Goal: Transaction & Acquisition: Purchase product/service

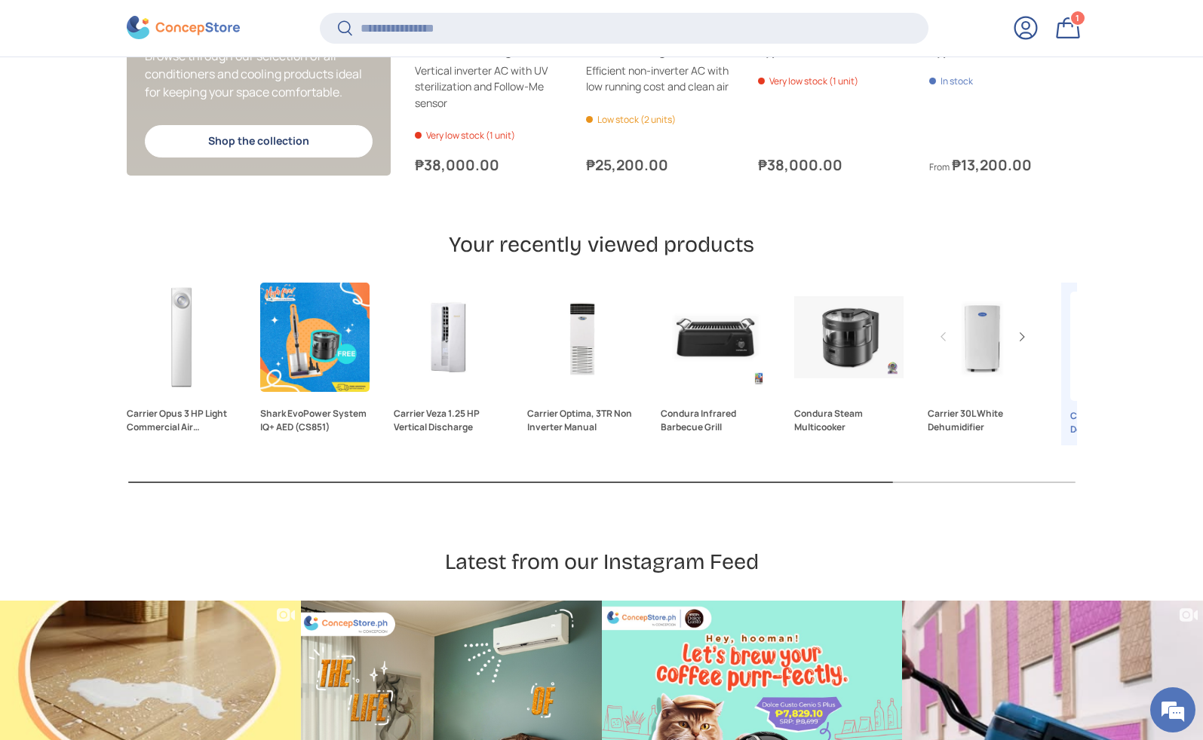
scroll to position [0, 2405]
click at [974, 325] on link "Carrier 30L White Dehumidifier" at bounding box center [981, 337] width 109 height 109
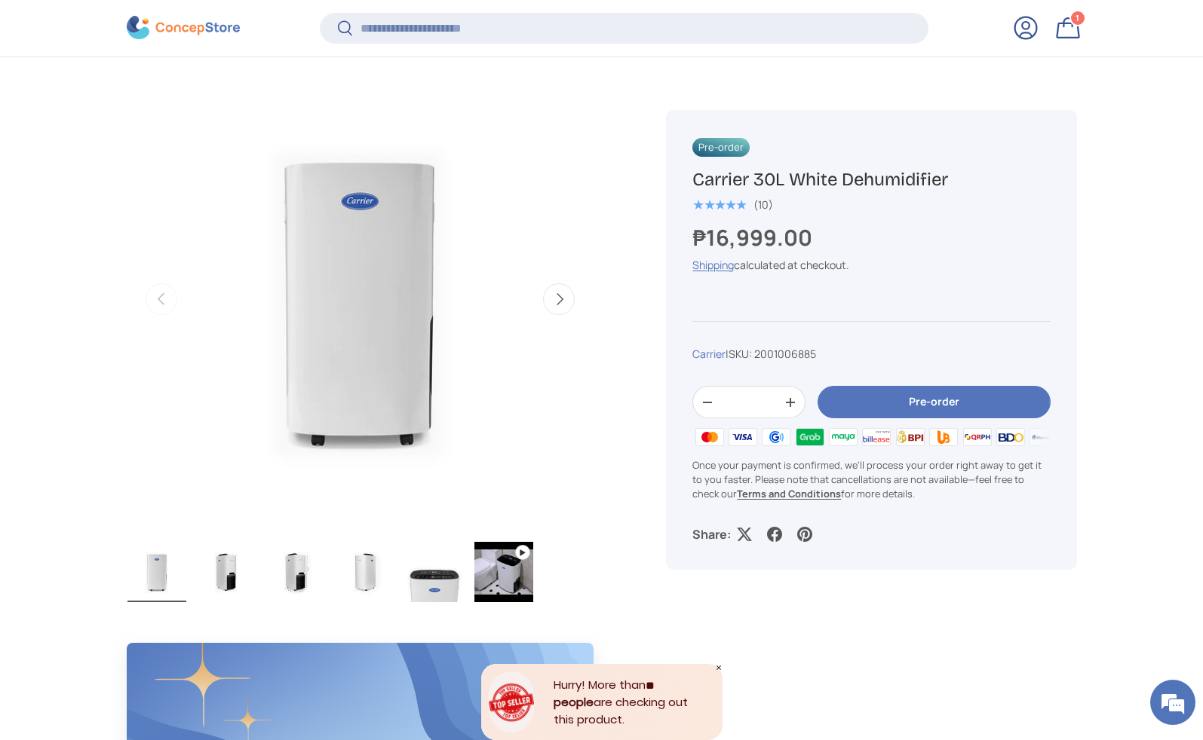
click at [555, 298] on button "Next" at bounding box center [559, 299] width 32 height 32
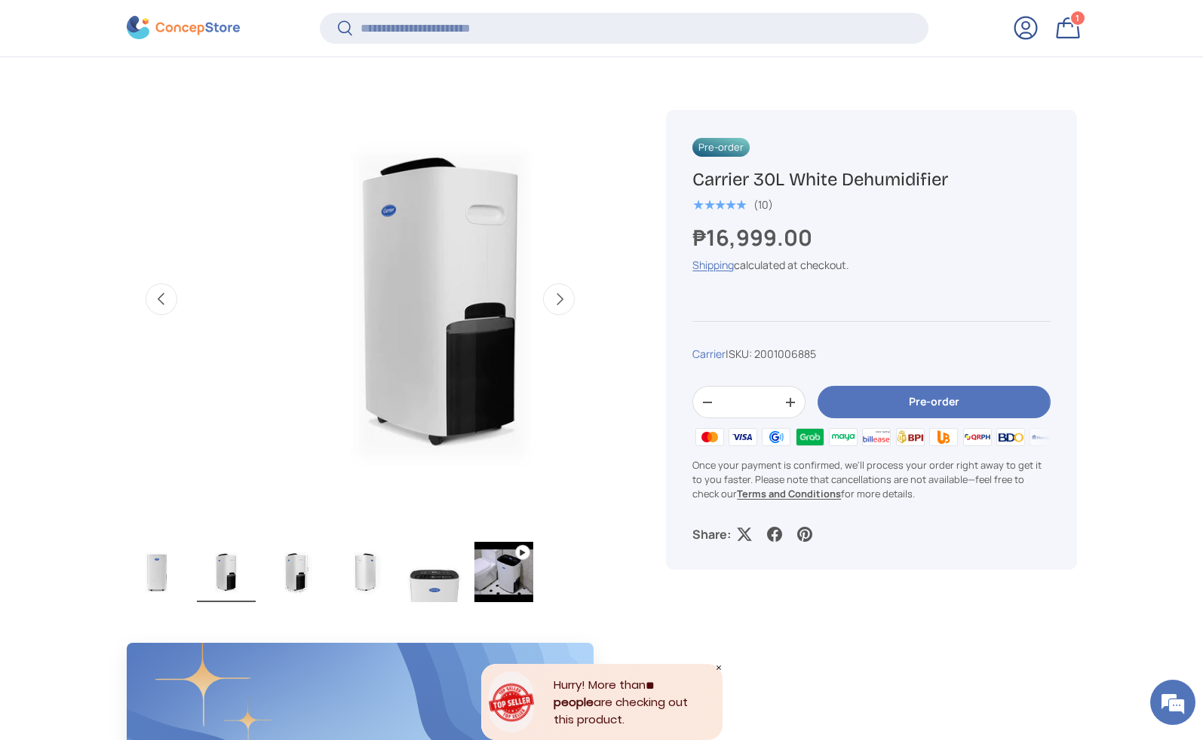
scroll to position [0, 475]
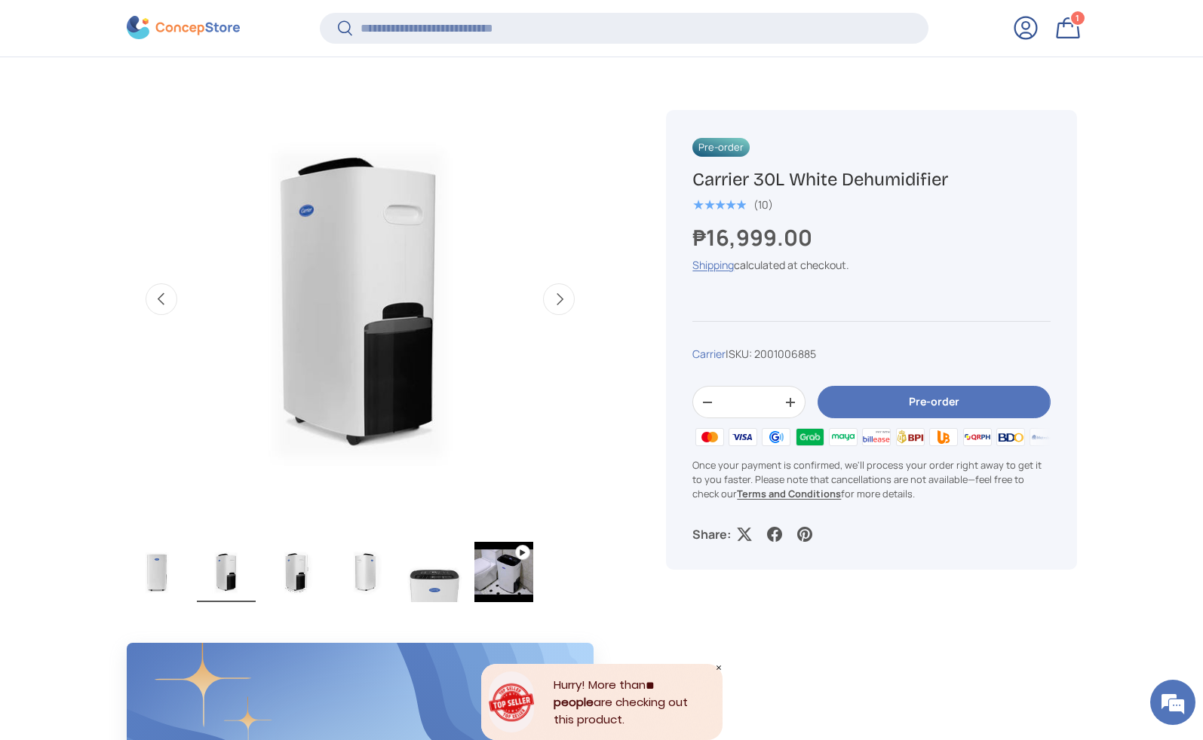
click at [555, 298] on button "Next" at bounding box center [559, 299] width 32 height 32
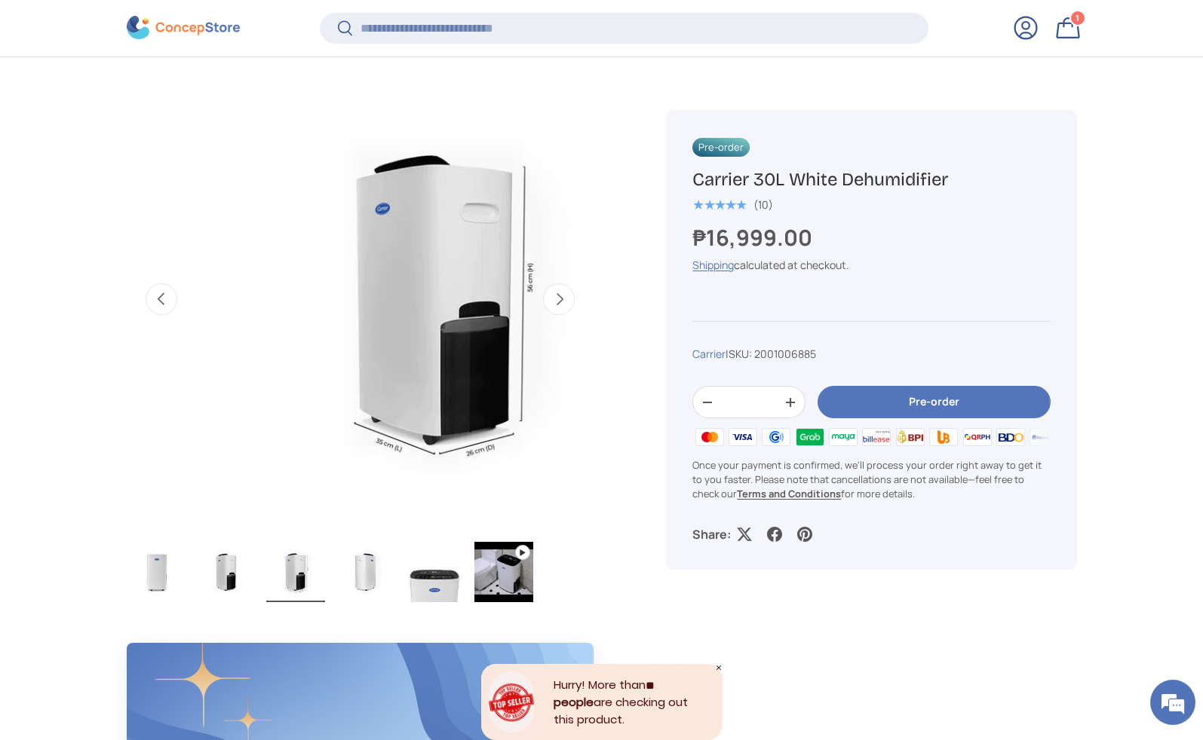
scroll to position [0, 950]
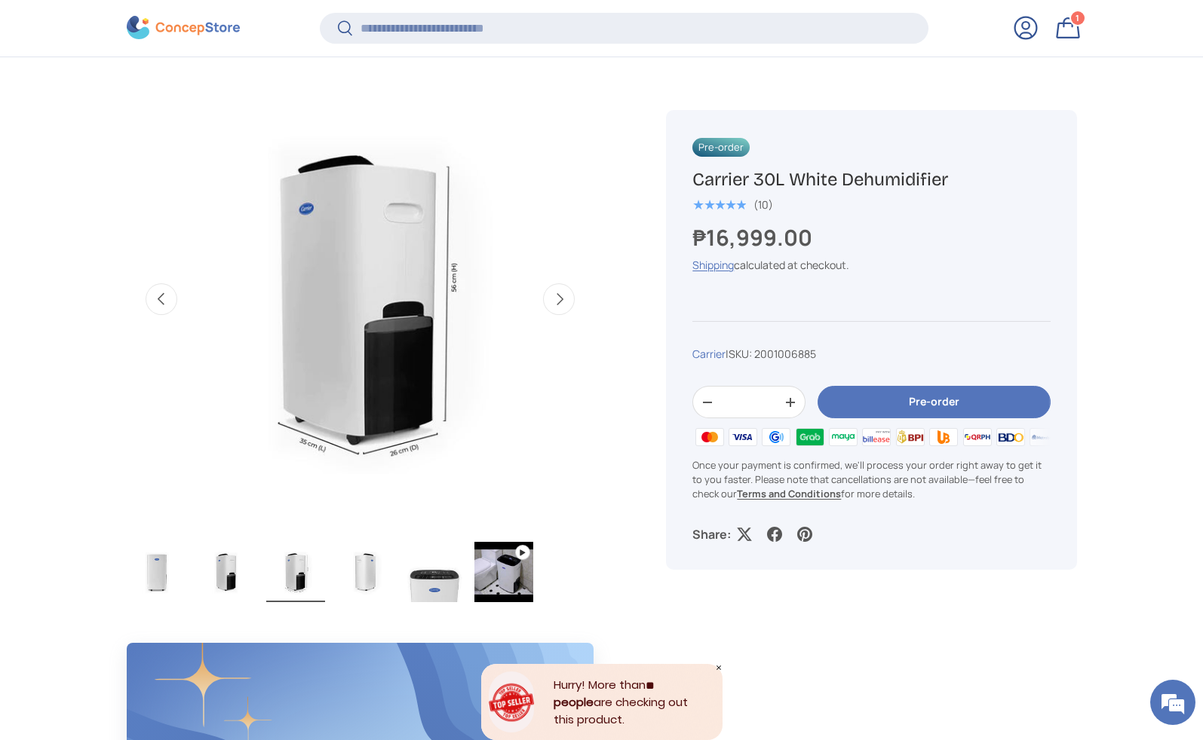
click at [506, 563] on img "Gallery Viewer" at bounding box center [503, 572] width 59 height 60
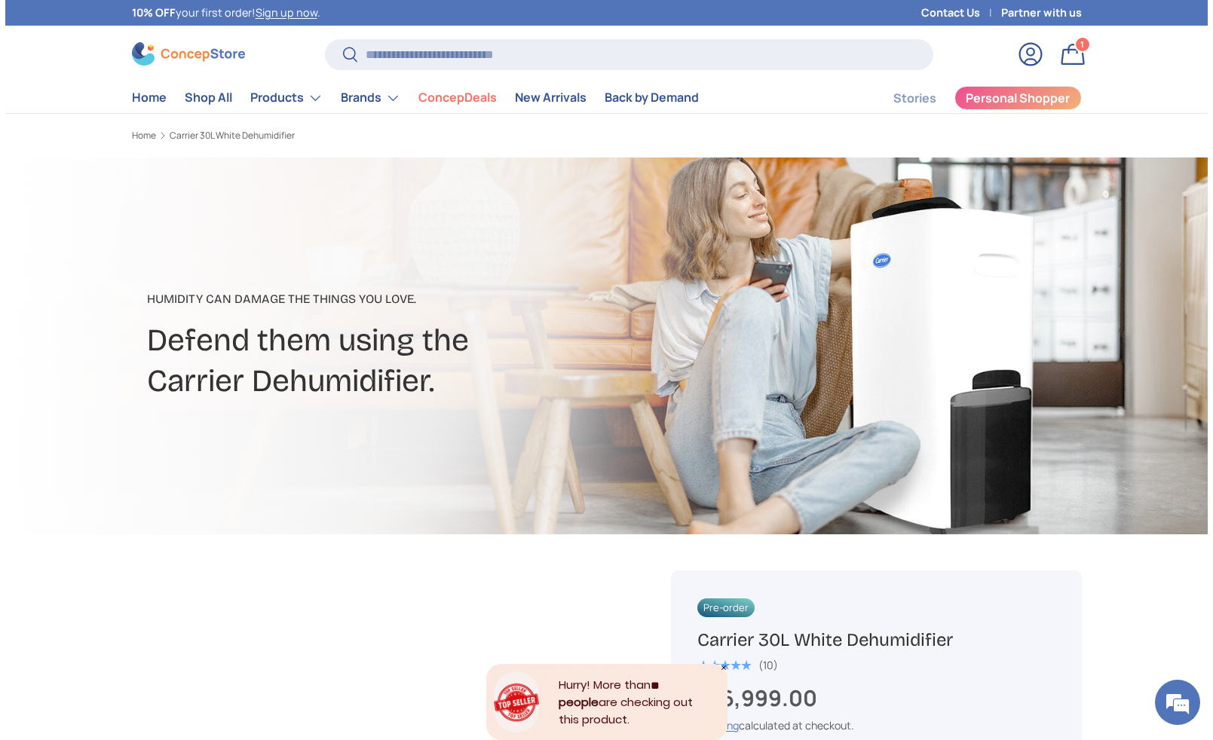
scroll to position [0, 0]
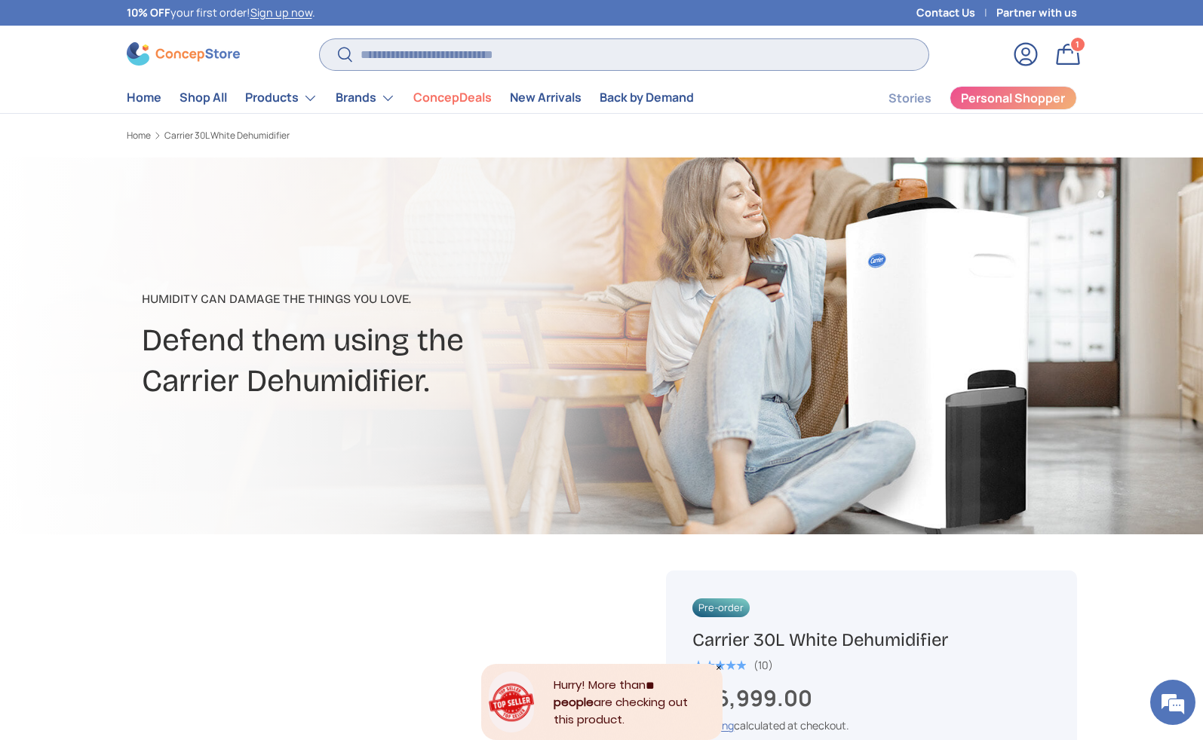
click at [451, 51] on input "Search" at bounding box center [624, 54] width 608 height 31
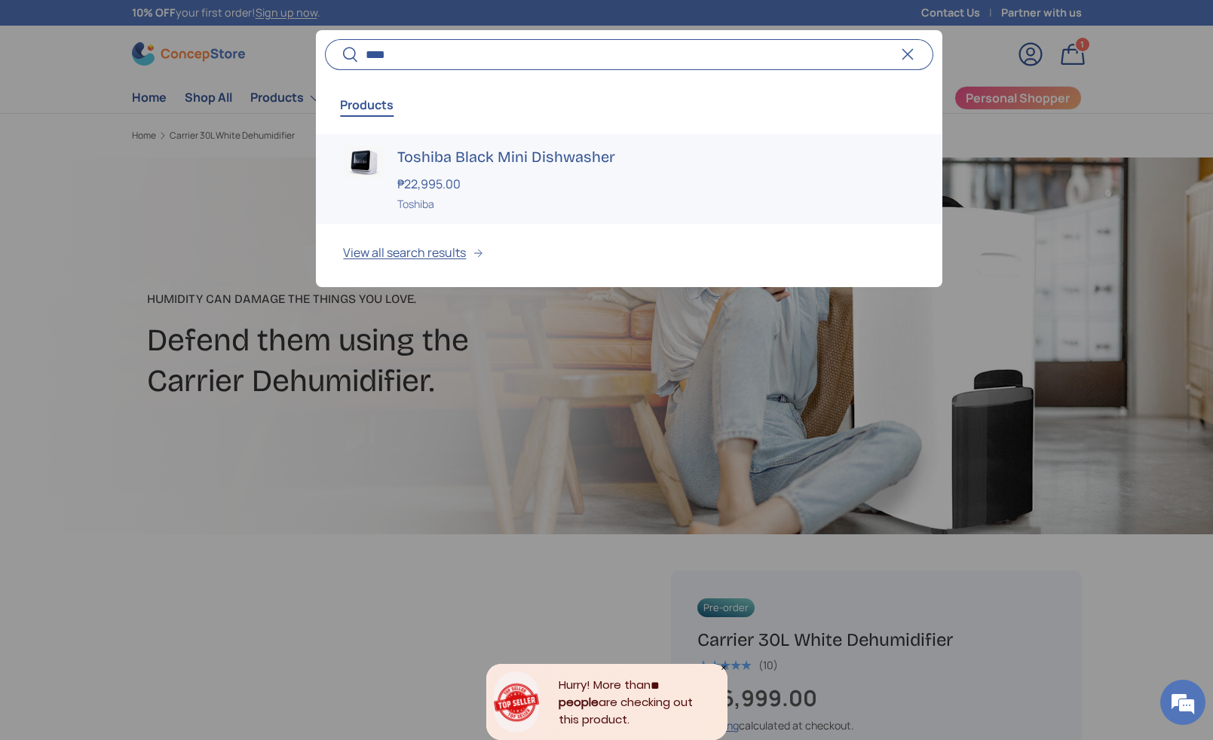
type input "****"
click at [411, 158] on h3 "Toshiba Black Mini Dishwasher" at bounding box center [655, 156] width 517 height 21
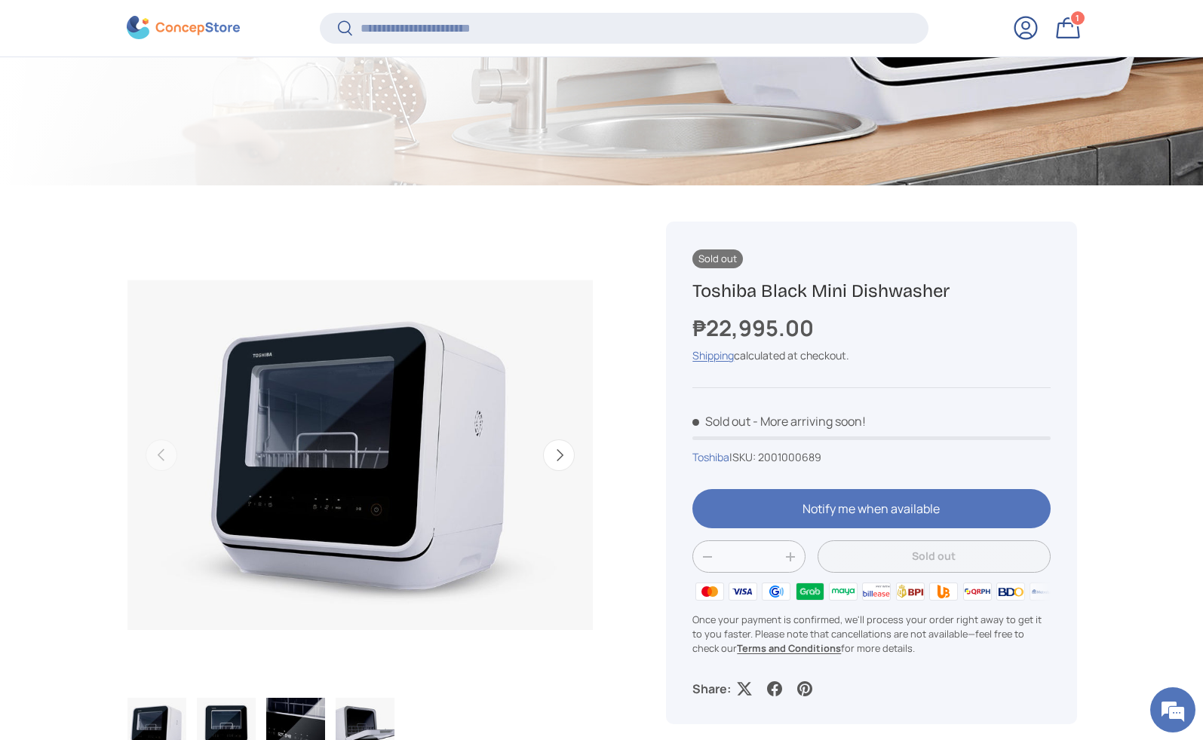
scroll to position [423, 0]
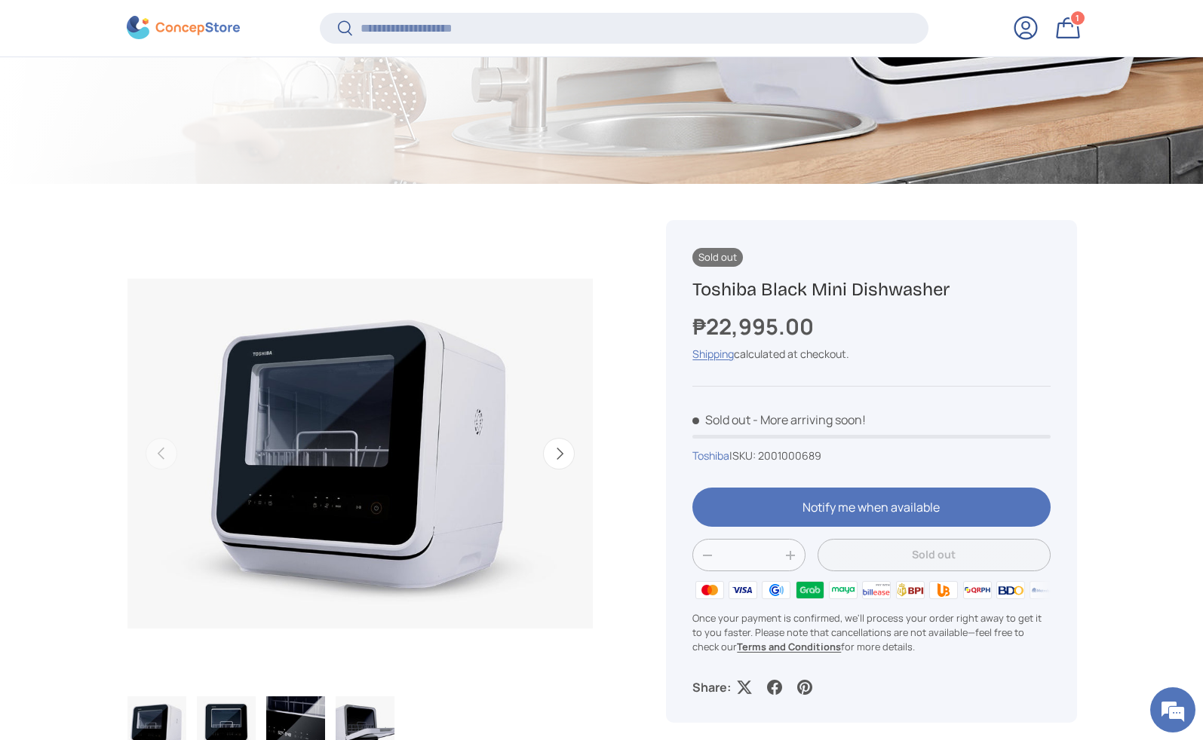
click at [556, 458] on button "Next" at bounding box center [559, 454] width 32 height 32
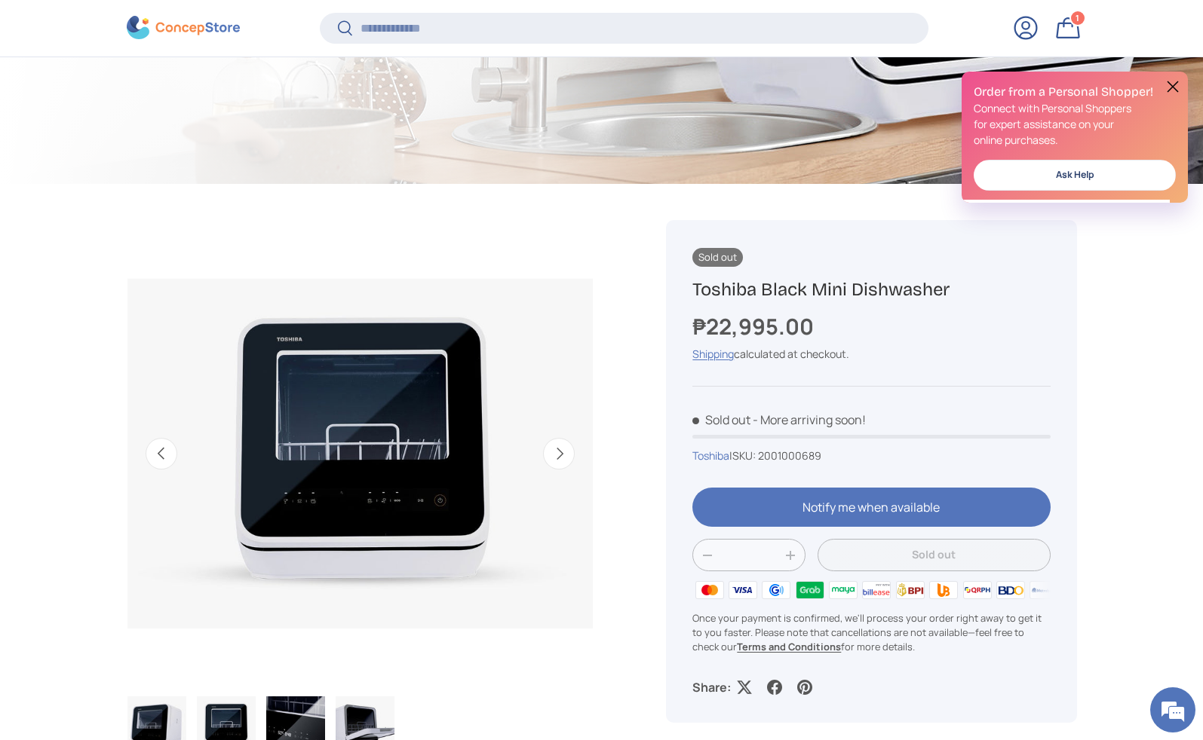
click at [556, 458] on button "Next" at bounding box center [559, 454] width 32 height 32
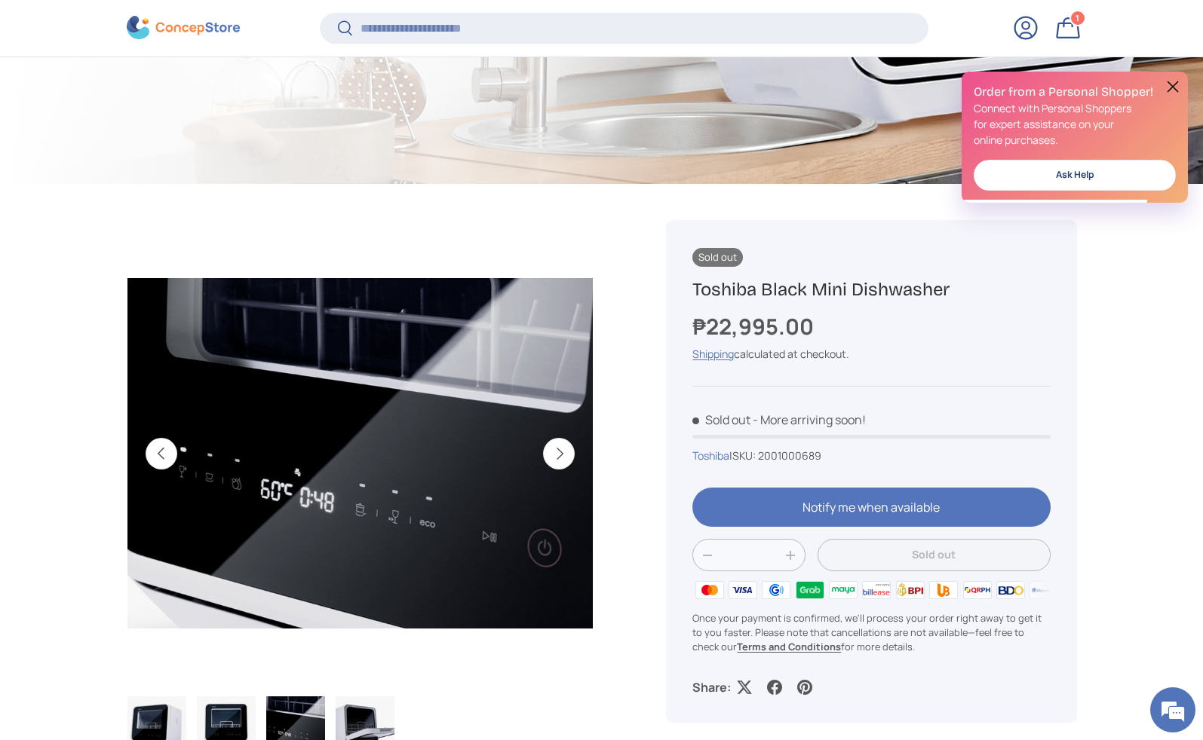
click at [556, 458] on button "Next" at bounding box center [559, 454] width 32 height 32
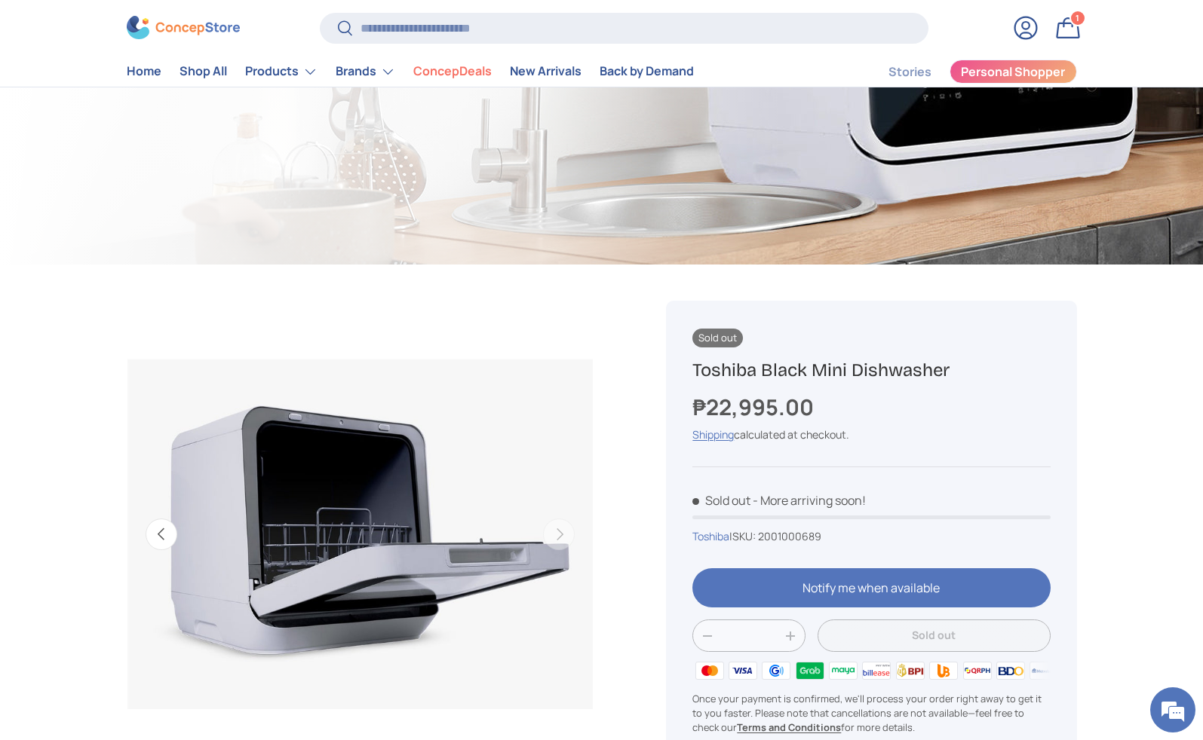
scroll to position [31, 0]
